Goal: Task Accomplishment & Management: Use online tool/utility

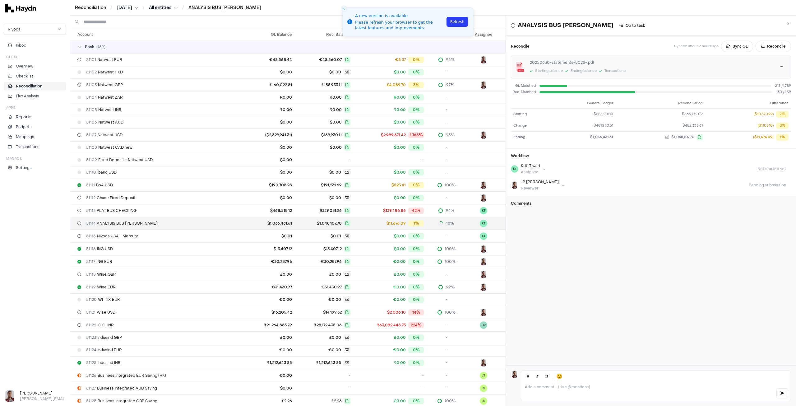
scroll to position [31, 0]
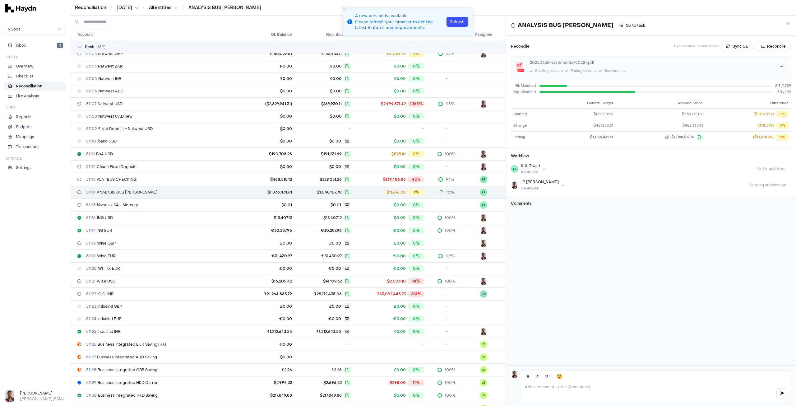
click at [452, 20] on button "Refresh" at bounding box center [457, 22] width 21 height 10
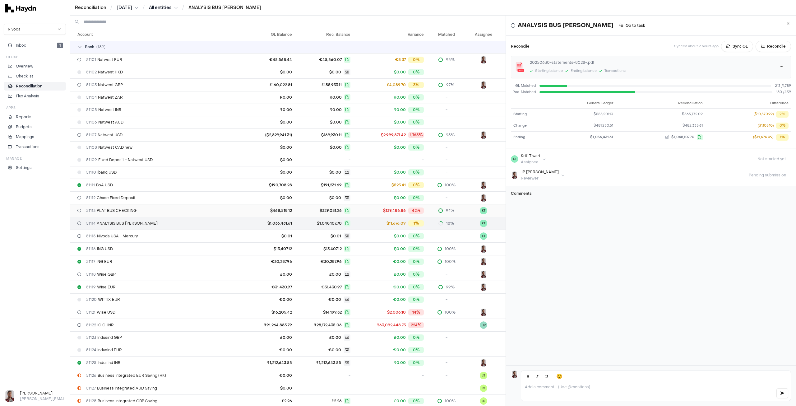
click at [116, 209] on span "51113 PLAT BUS CHECKING" at bounding box center [111, 210] width 50 height 5
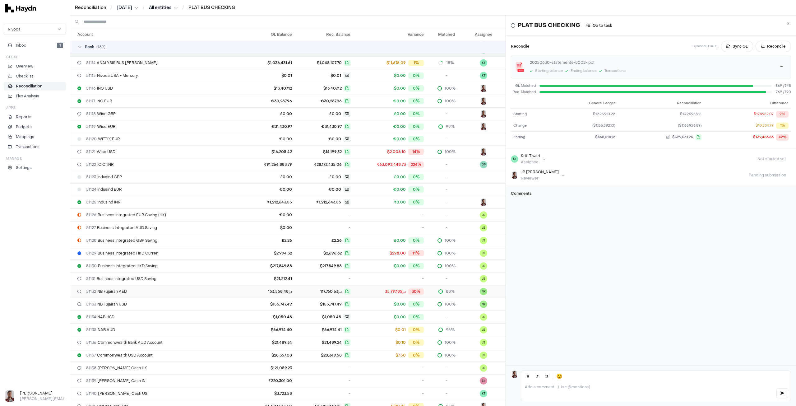
scroll to position [148, 0]
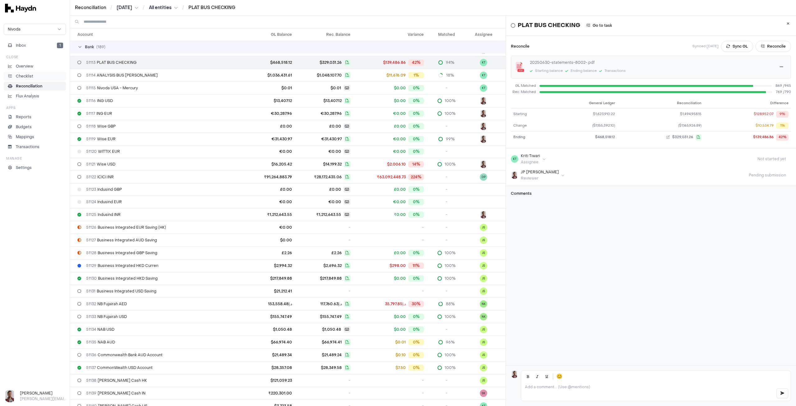
click at [28, 77] on p "Checklist" at bounding box center [24, 76] width 17 height 6
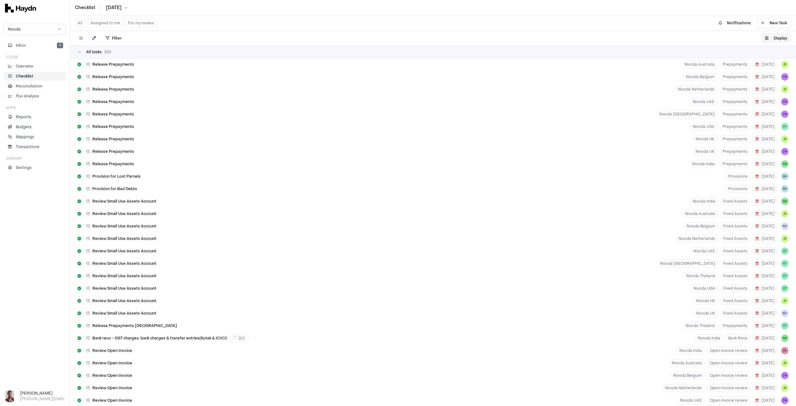
click at [776, 38] on button "Display" at bounding box center [776, 38] width 30 height 10
click at [772, 53] on html "Checklist / Jun 2025 Nivoda Inbox 1 Close Overview Checklist Reconciliation Flu…" at bounding box center [398, 203] width 796 height 406
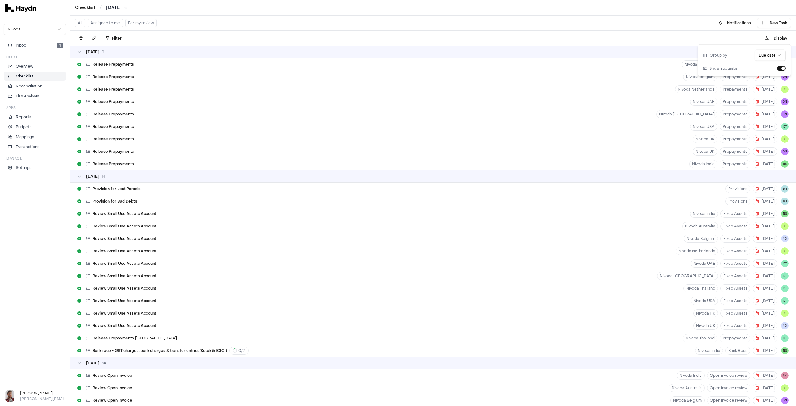
click at [111, 53] on div "01 Jul 9" at bounding box center [432, 51] width 711 height 5
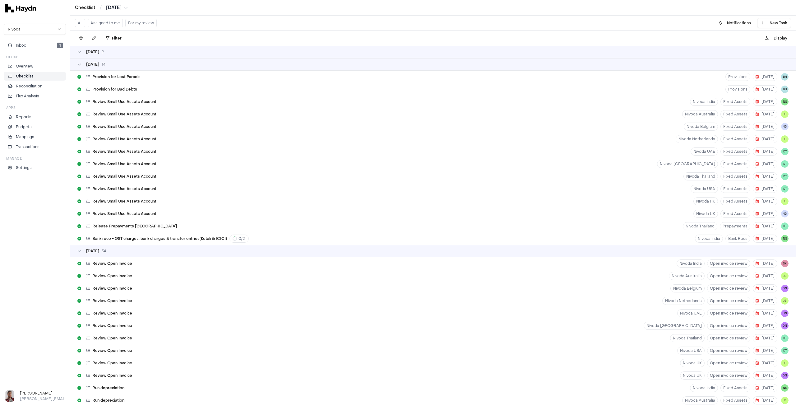
click at [121, 62] on div "02 Jul 14" at bounding box center [432, 64] width 711 height 5
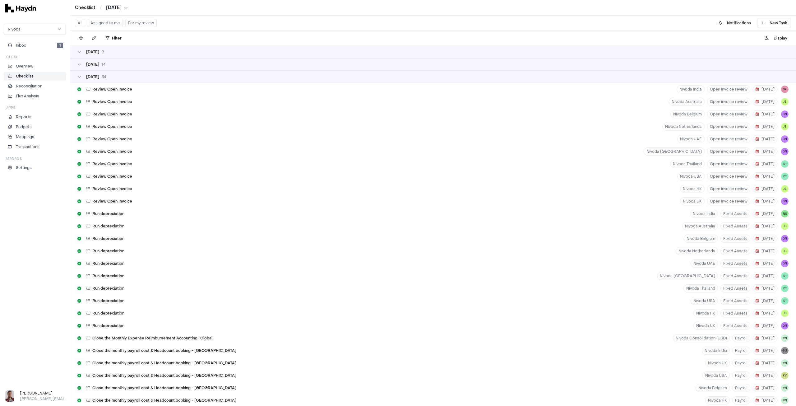
click at [118, 77] on div "04 Jul 34" at bounding box center [432, 76] width 711 height 5
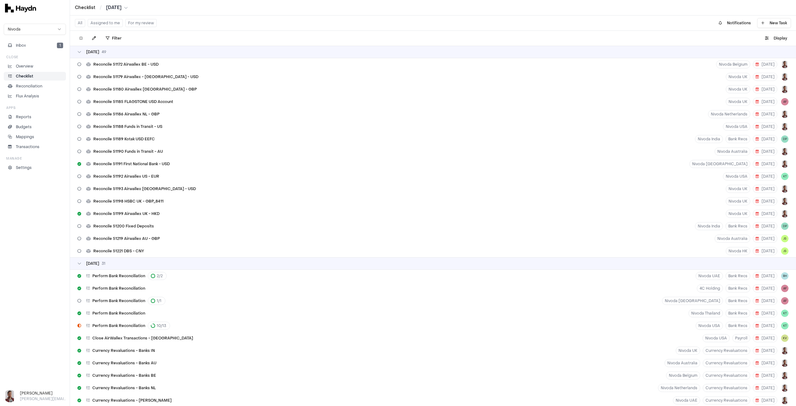
scroll to position [1026, 0]
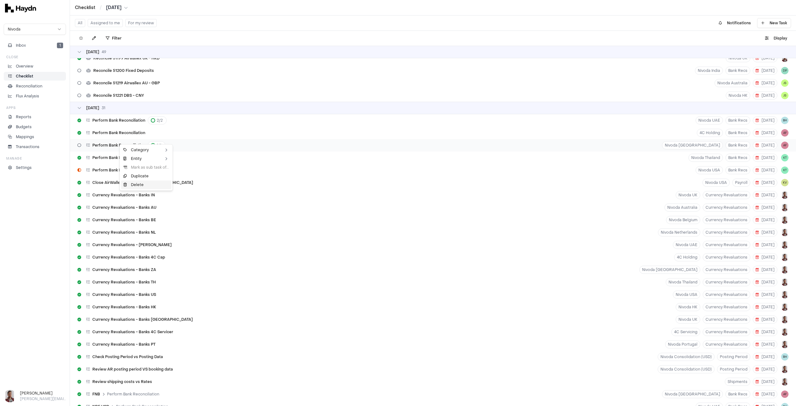
click at [142, 183] on div "Delete" at bounding box center [146, 184] width 50 height 9
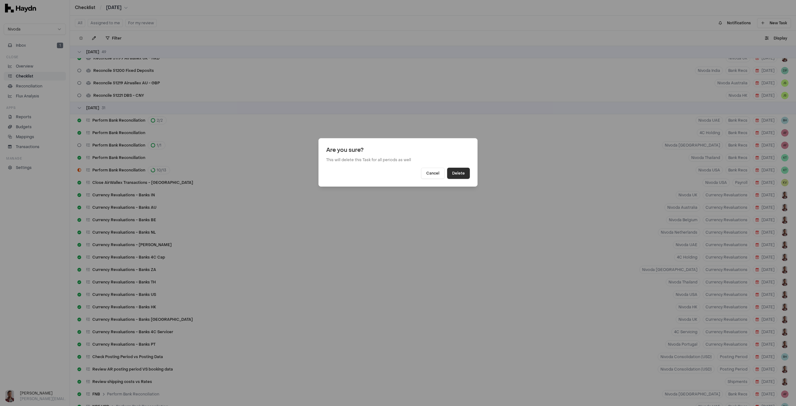
click at [460, 172] on button "Delete" at bounding box center [458, 173] width 23 height 11
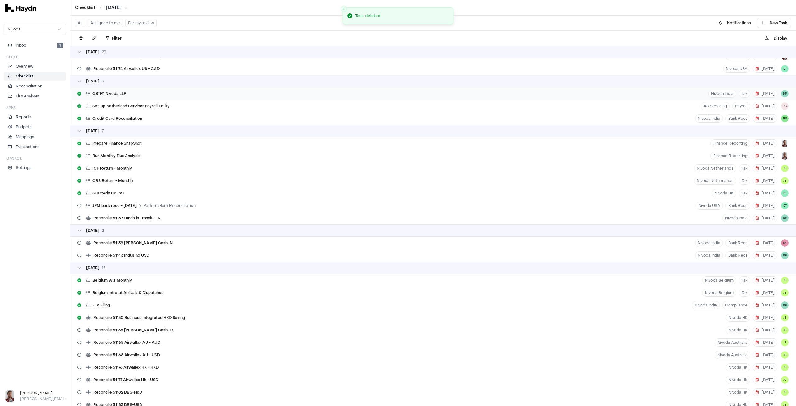
scroll to position [1493, 0]
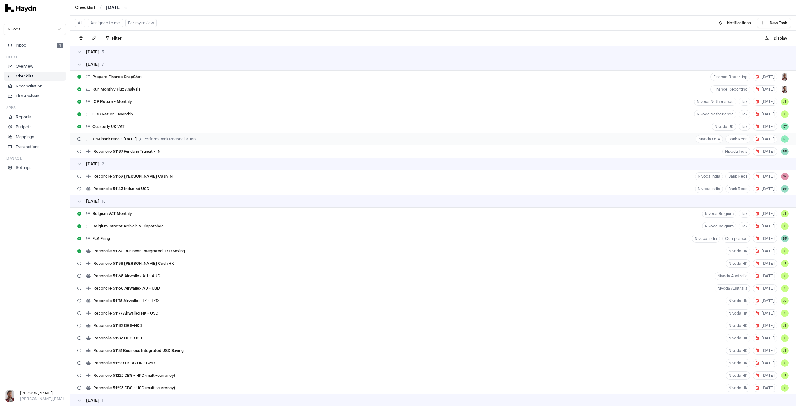
click at [129, 137] on span "JPM bank reco - April 2025" at bounding box center [114, 139] width 44 height 5
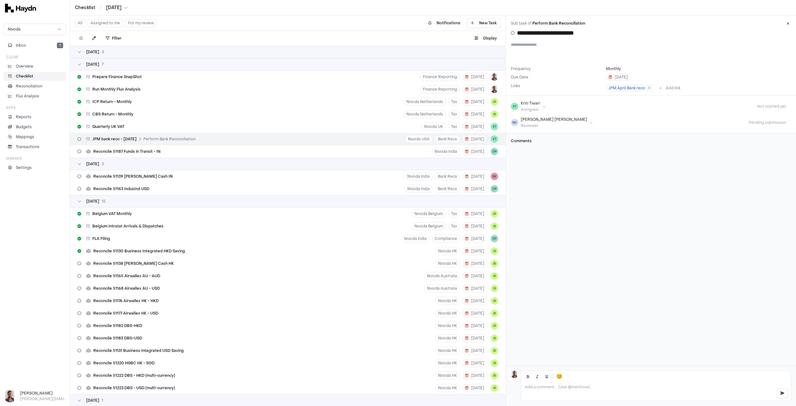
click at [788, 24] on icon at bounding box center [788, 24] width 3 height 4
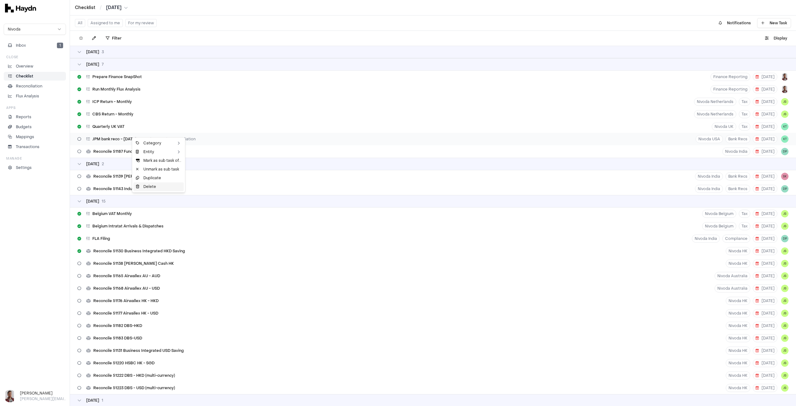
click at [151, 188] on div "Delete" at bounding box center [158, 186] width 50 height 9
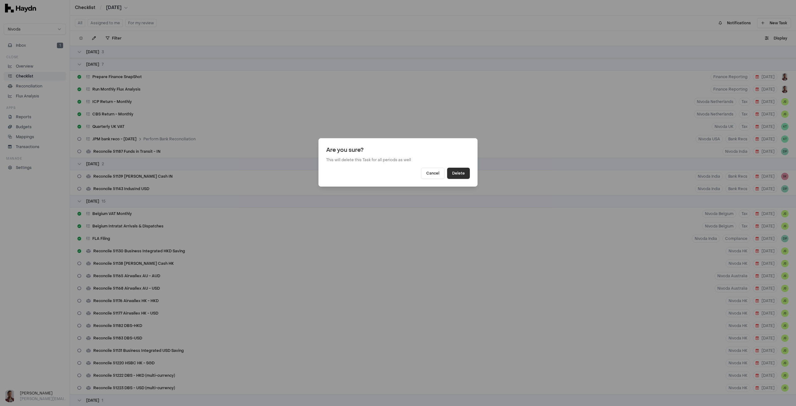
click at [462, 174] on button "Delete" at bounding box center [458, 173] width 23 height 11
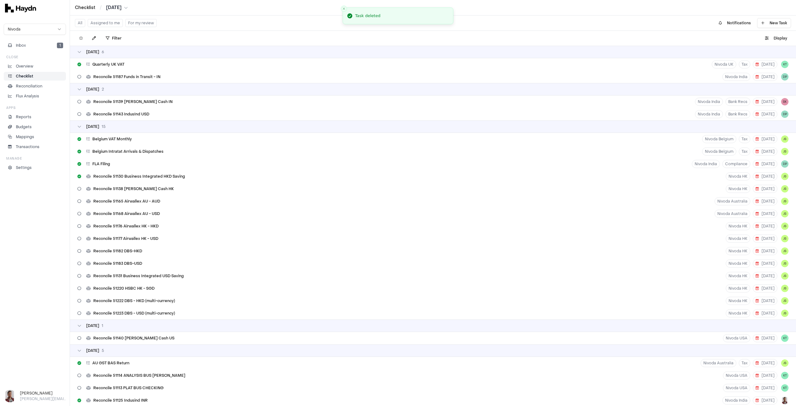
scroll to position [1711, 0]
